Goal: Book appointment/travel/reservation

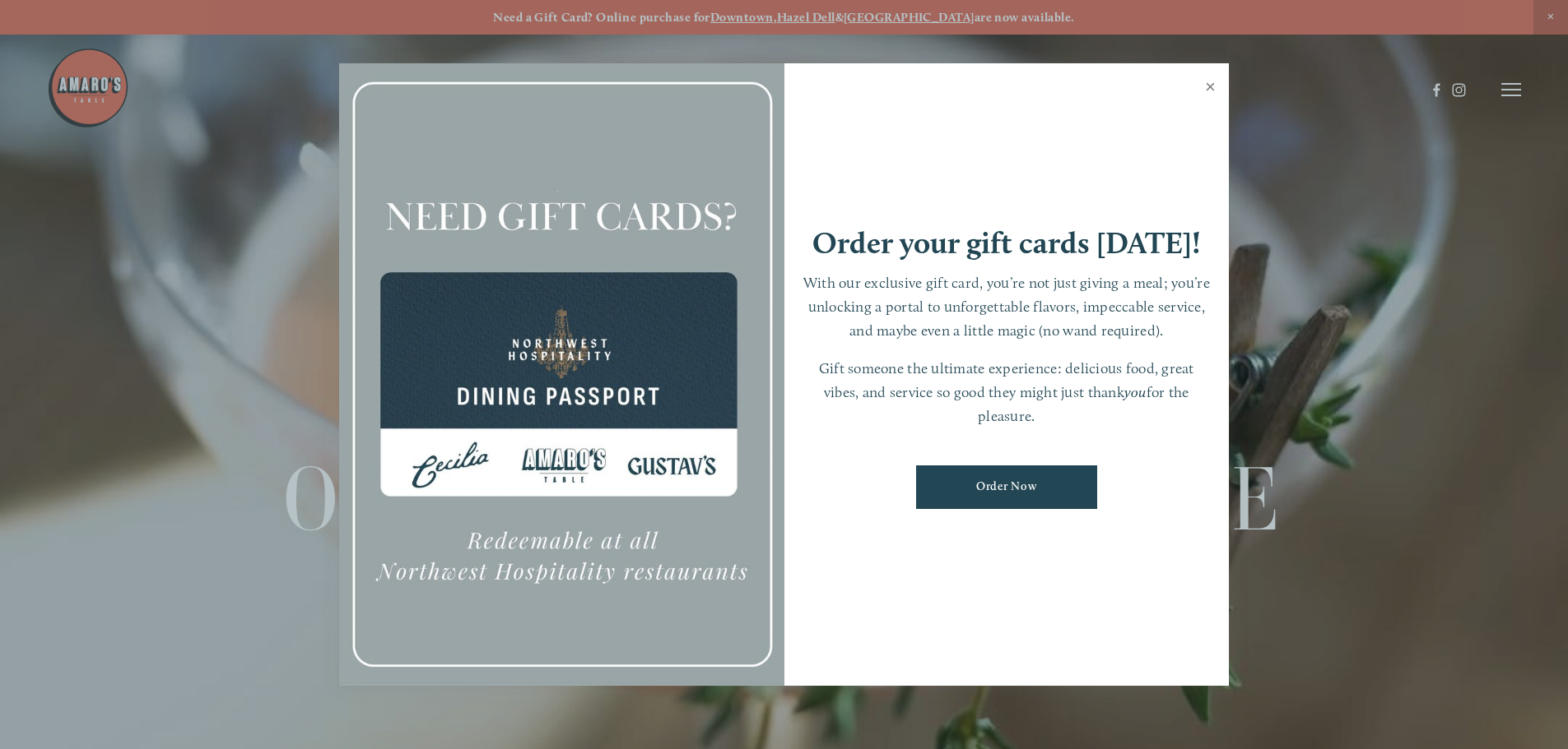
click at [1208, 89] on link "Close" at bounding box center [1210, 89] width 33 height 46
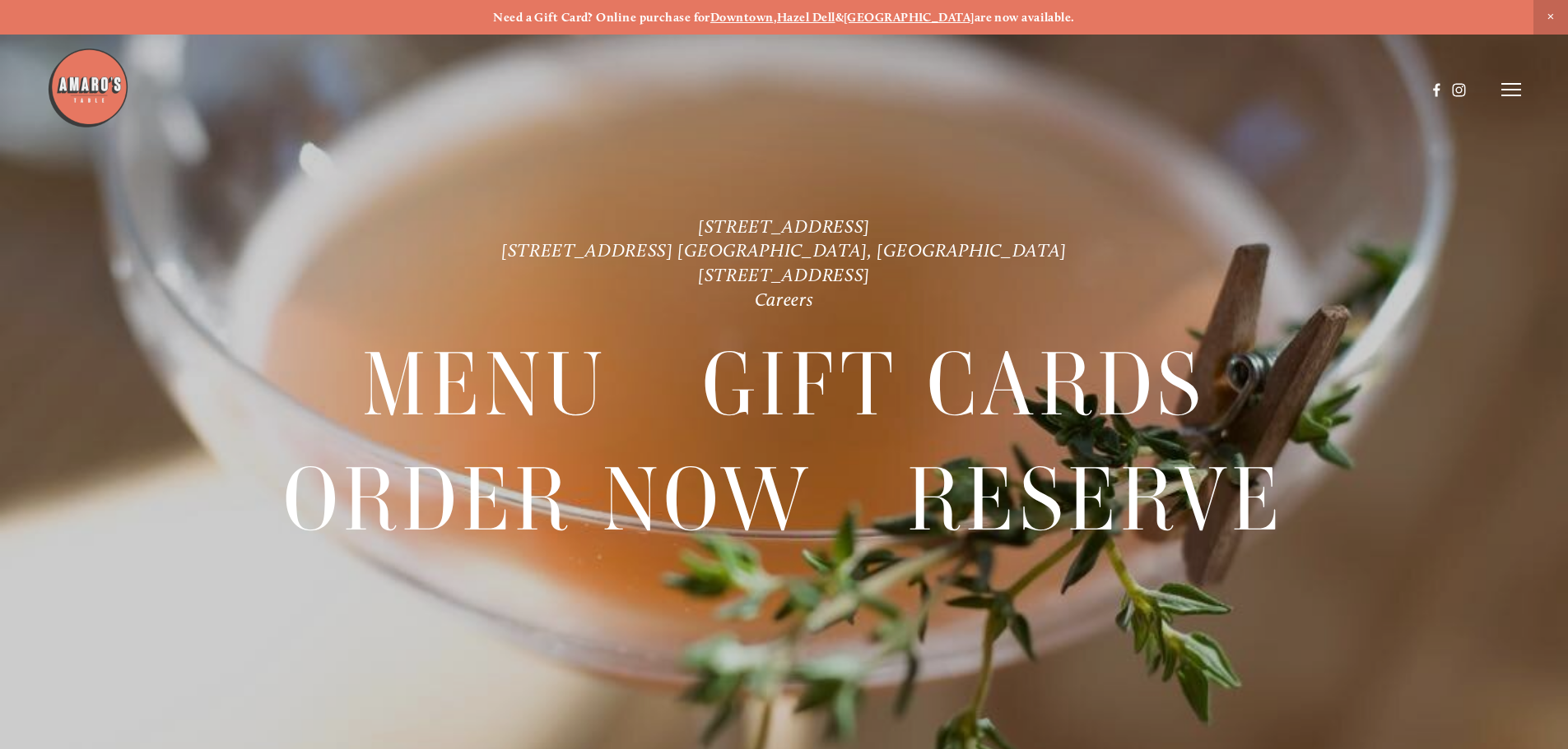
click at [1492, 84] on header "Menu Order Now Visit Gallery 0" at bounding box center [784, 90] width 1474 height 179
click at [1511, 85] on icon at bounding box center [1511, 90] width 19 height 15
click at [1369, 87] on span "Reserve" at bounding box center [1391, 90] width 44 height 16
